Goal: Transaction & Acquisition: Purchase product/service

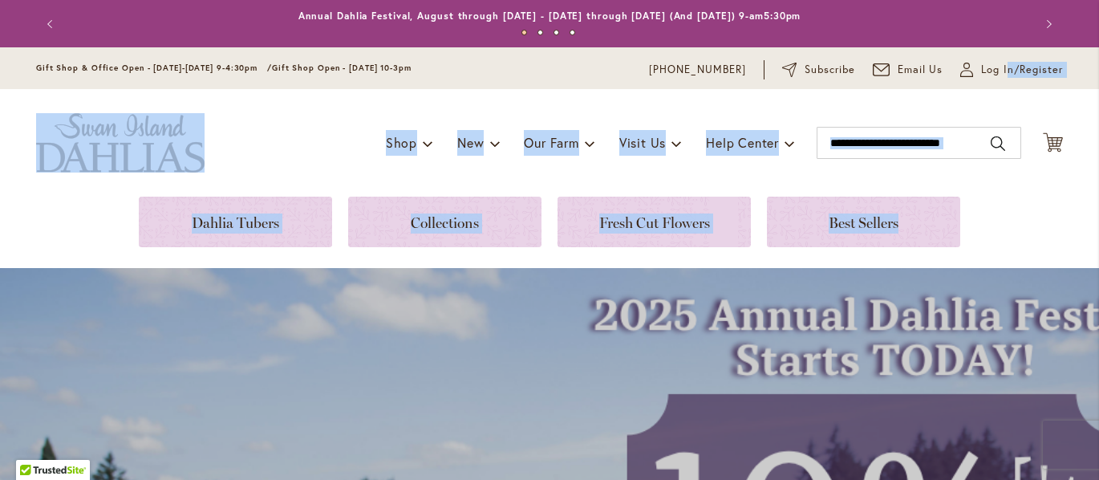
drag, startPoint x: 1000, startPoint y: 127, endPoint x: 741, endPoint y: 180, distance: 265.3
click at [741, 180] on header "Skip to Content Gift Shop & Office Open - [DATE]-[DATE] 9-4:30pm / Gift Shop Op…" at bounding box center [549, 121] width 1099 height 149
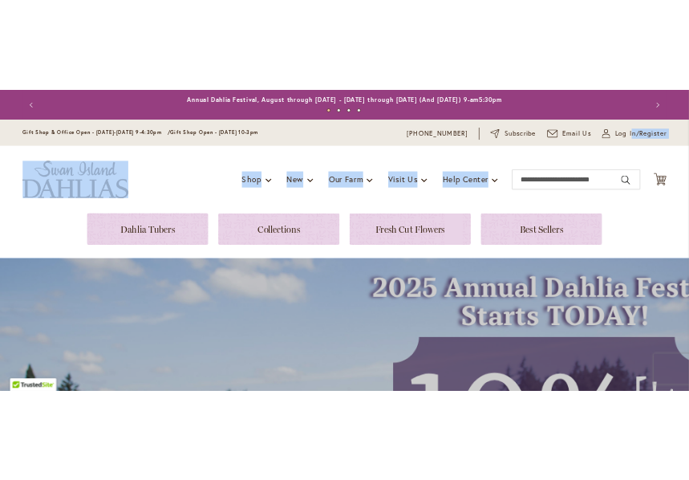
scroll to position [9, 0]
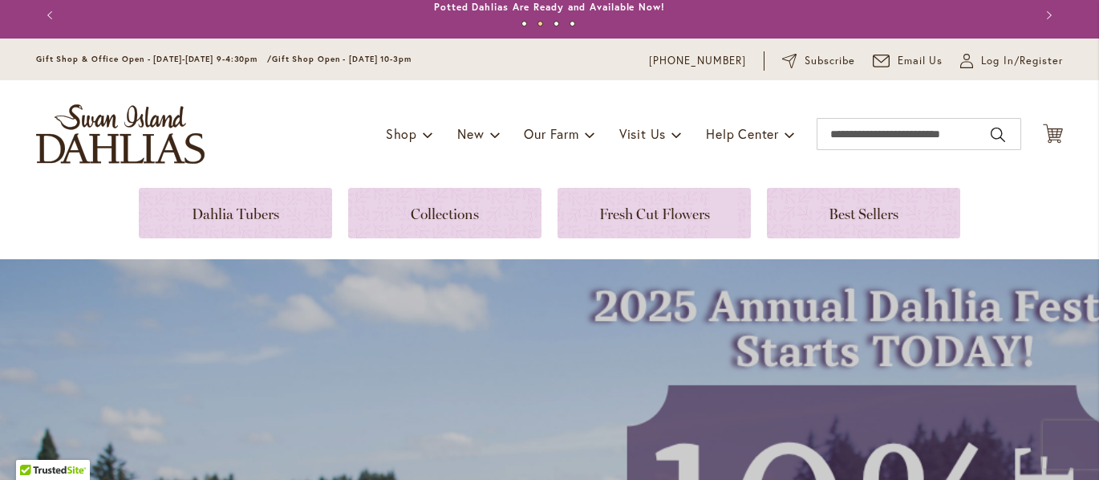
drag, startPoint x: 1000, startPoint y: 241, endPoint x: 985, endPoint y: 246, distance: 16.2
drag, startPoint x: 1000, startPoint y: 5, endPoint x: 563, endPoint y: 67, distance: 441.7
click at [563, 67] on div "Gift Shop & Office Open - [DATE]-[DATE] 9-4:30pm / Gift Shop Open - [DATE] 10-3…" at bounding box center [550, 60] width 1056 height 19
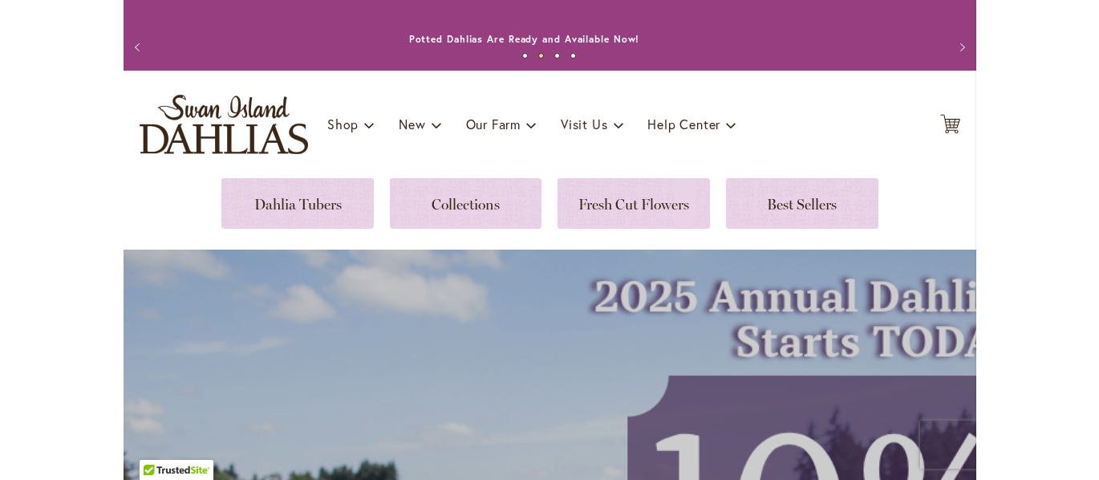
scroll to position [0, 0]
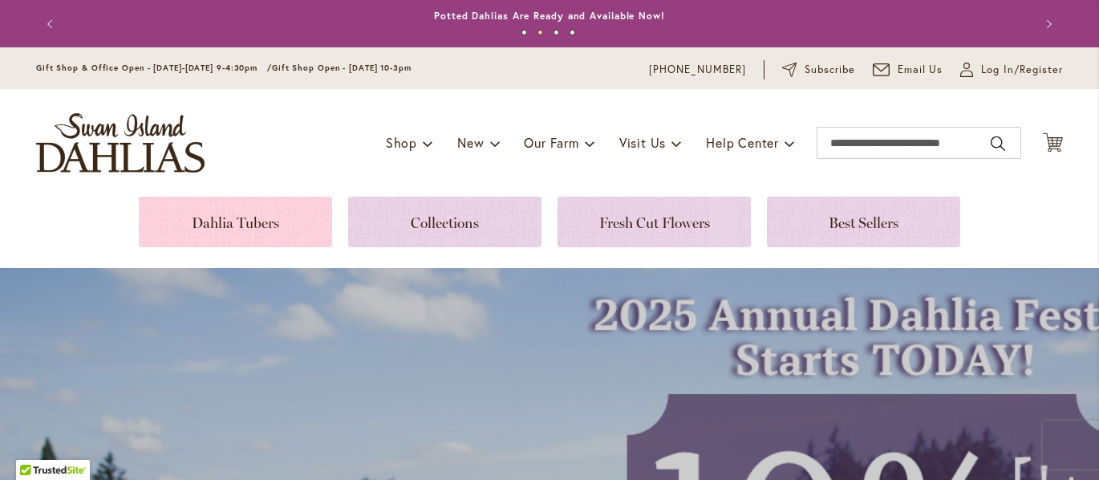
click at [222, 229] on link at bounding box center [235, 222] width 193 height 51
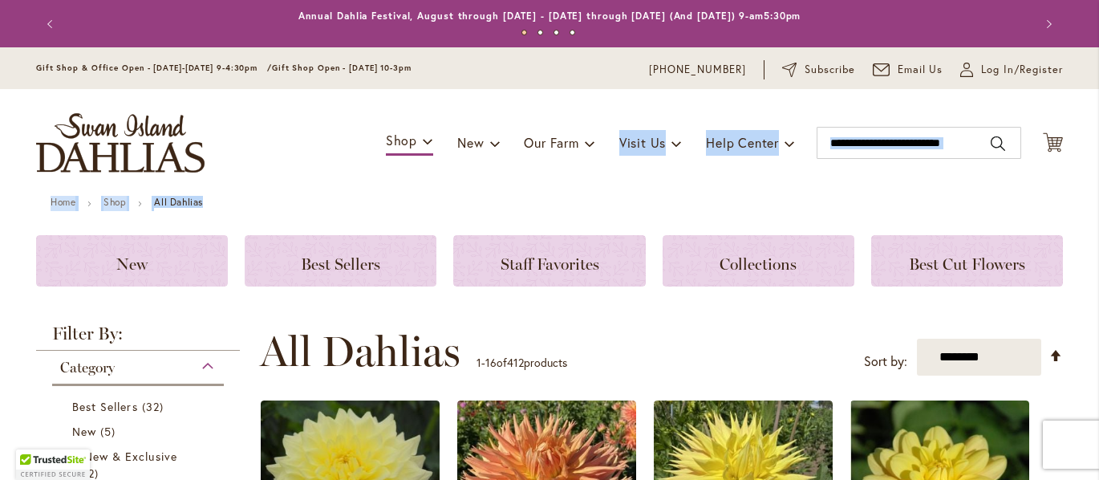
drag, startPoint x: 798, startPoint y: 201, endPoint x: 500, endPoint y: 197, distance: 298.5
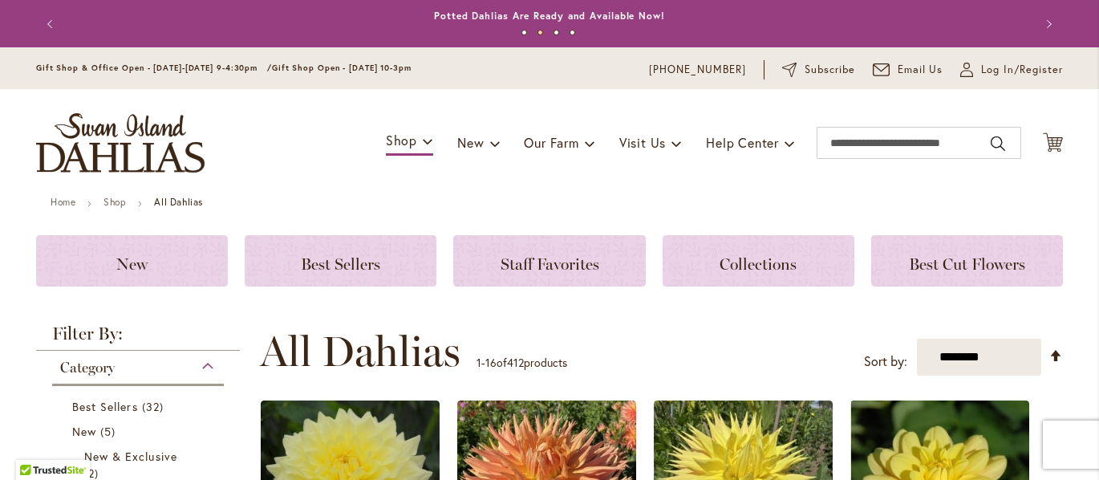
click at [392, 189] on div "Toggle Nav Shop Dahlia Tubers Collections Fresh Cut Dahlias Gardening Supplies …" at bounding box center [549, 143] width 1059 height 108
drag, startPoint x: 1000, startPoint y: 190, endPoint x: 998, endPoint y: 207, distance: 17.0
click at [1000, 194] on div "Toggle Nav Shop Dahlia Tubers Collections Fresh Cut Dahlias Gardening Supplies …" at bounding box center [549, 143] width 1059 height 108
click at [678, 328] on div "**********" at bounding box center [661, 351] width 803 height 48
